Goal: Task Accomplishment & Management: Manage account settings

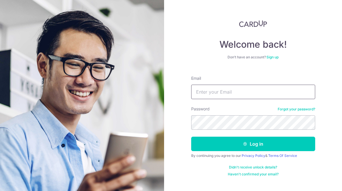
type input "Lshanshan658@gmail.com"
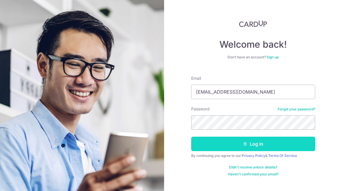
click at [228, 143] on button "Log in" at bounding box center [253, 144] width 124 height 14
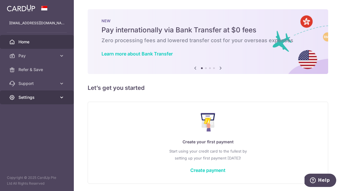
click at [47, 98] on span "Settings" at bounding box center [37, 97] width 38 height 6
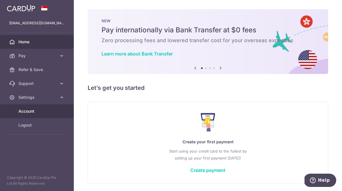
click at [32, 113] on span "Account" at bounding box center [37, 111] width 38 height 6
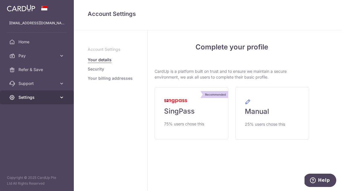
click at [30, 97] on span "Settings" at bounding box center [37, 97] width 38 height 6
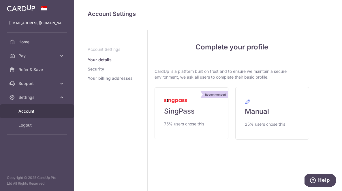
drag, startPoint x: 190, startPoint y: 0, endPoint x: 111, endPoint y: 135, distance: 156.2
click at [111, 135] on aside "Account Settings Your details Security Your billing addresses" at bounding box center [111, 110] width 74 height 160
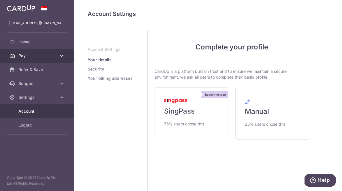
click at [38, 54] on span "Pay" at bounding box center [37, 56] width 38 height 6
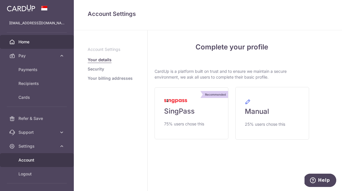
click at [28, 44] on span "Home" at bounding box center [37, 42] width 38 height 6
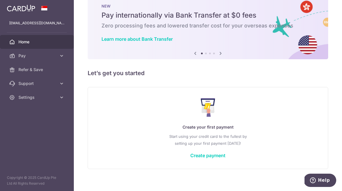
scroll to position [20, 0]
